Goal: Navigation & Orientation: Find specific page/section

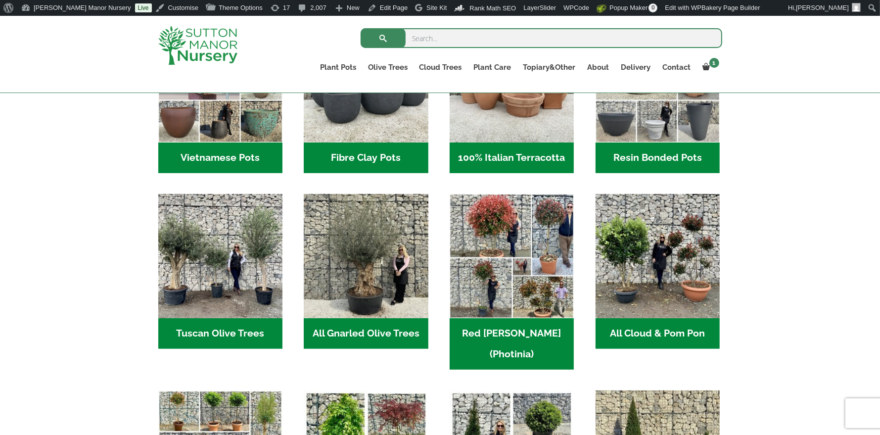
scroll to position [409, 0]
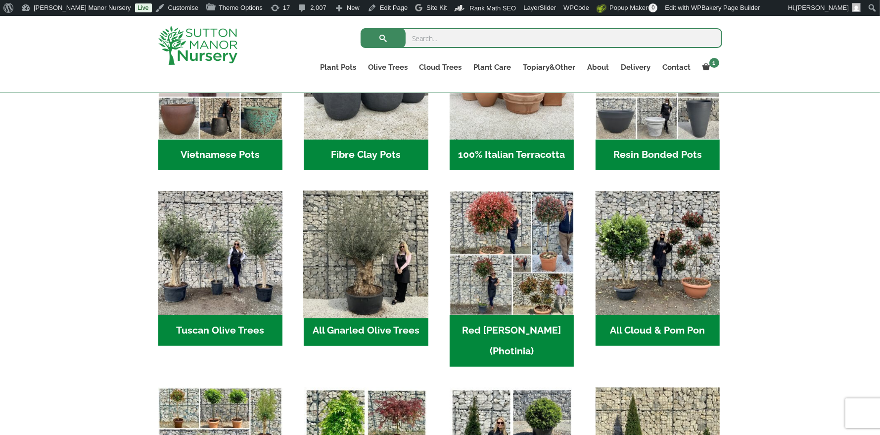
click at [353, 243] on img "Visit product category All Gnarled Olive Trees" at bounding box center [366, 253] width 131 height 131
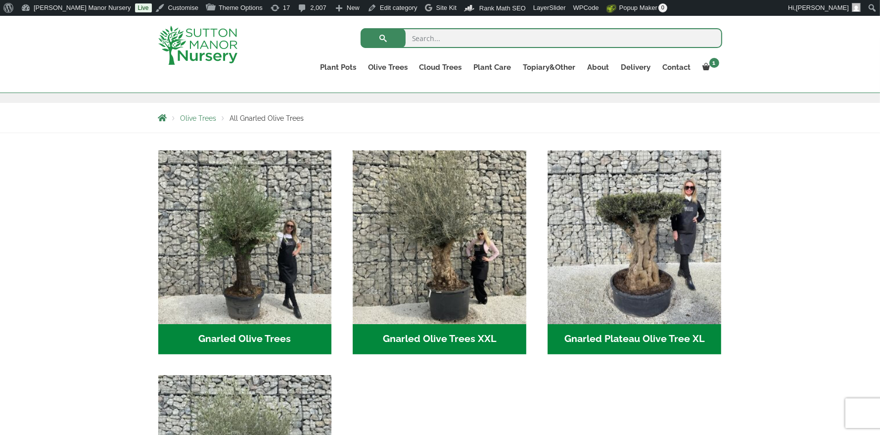
scroll to position [179, 0]
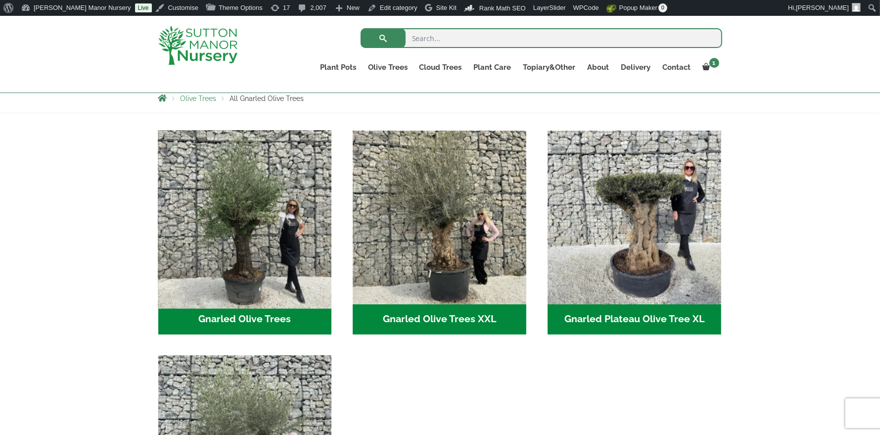
click at [218, 234] on img "Visit product category Gnarled Olive Trees" at bounding box center [245, 217] width 182 height 182
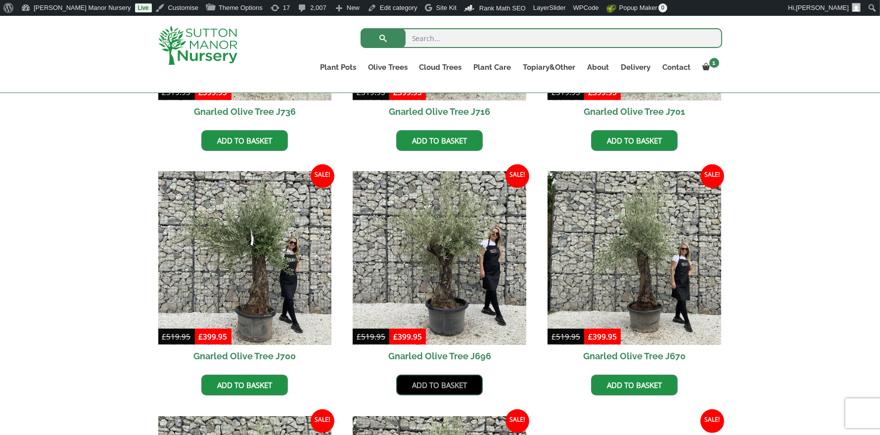
scroll to position [415, 0]
